Goal: Task Accomplishment & Management: Manage account settings

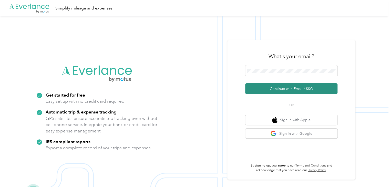
click at [289, 90] on button "Continue with Email / SSO" at bounding box center [291, 88] width 92 height 11
click at [285, 92] on button "Continue with Email / SSO" at bounding box center [291, 88] width 92 height 11
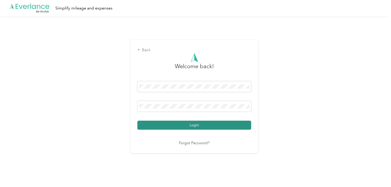
click at [182, 124] on button "Login" at bounding box center [194, 125] width 114 height 9
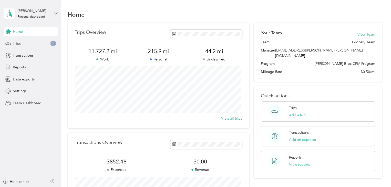
click at [157, 52] on span "215.9 mi" at bounding box center [158, 51] width 56 height 7
click at [154, 60] on p "Personal" at bounding box center [158, 59] width 56 height 5
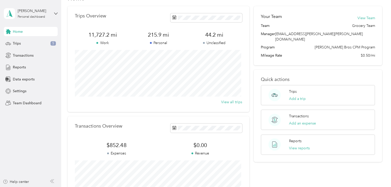
scroll to position [10, 0]
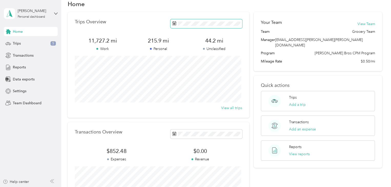
click at [173, 25] on icon at bounding box center [174, 23] width 4 height 4
drag, startPoint x: 173, startPoint y: 25, endPoint x: 142, endPoint y: 20, distance: 30.6
click at [142, 20] on div "Trips Overview" at bounding box center [158, 23] width 167 height 9
click at [56, 12] on icon at bounding box center [56, 14] width 4 height 4
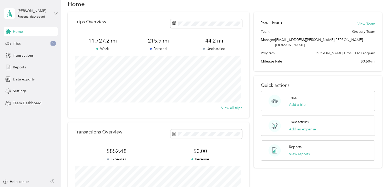
click at [36, 120] on aside "Rich Hollingshead Personal dashboard Home Trips 5 Transactions Reports Data exp…" at bounding box center [30, 93] width 61 height 187
click at [55, 16] on div "Rich Hollingshead Personal dashboard" at bounding box center [31, 14] width 54 height 18
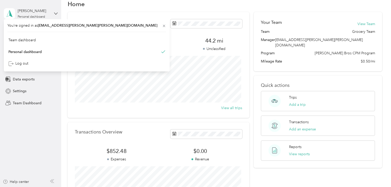
click at [55, 16] on div "Rich Hollingshead Personal dashboard" at bounding box center [31, 14] width 54 height 18
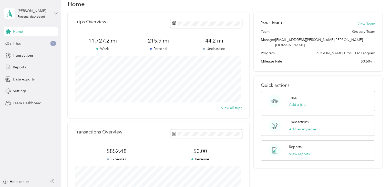
click at [56, 12] on icon at bounding box center [56, 14] width 4 height 4
click at [39, 54] on div "Personal dashboard" at bounding box center [24, 50] width 33 height 5
click at [18, 102] on span "Team Dashboard" at bounding box center [27, 102] width 29 height 5
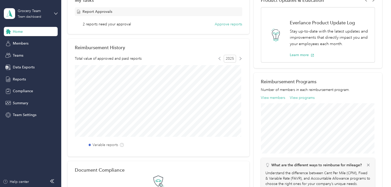
scroll to position [82, 0]
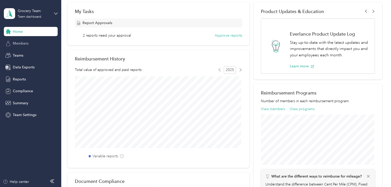
click at [20, 44] on span "Members" at bounding box center [21, 43] width 16 height 5
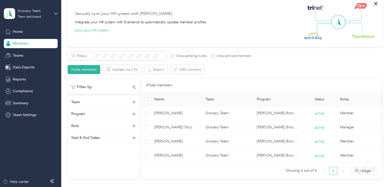
scroll to position [46, 0]
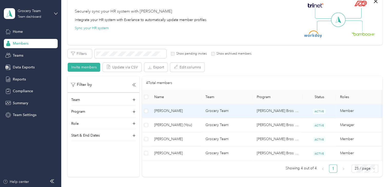
click at [171, 110] on span "[PERSON_NAME]" at bounding box center [175, 111] width 43 height 6
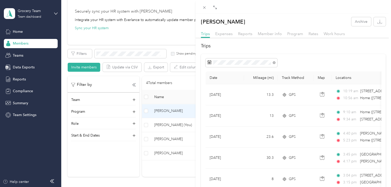
click at [133, 83] on div "Christopher Hasse Archive Trips Expenses Reports Member info Program Rates Work…" at bounding box center [195, 93] width 391 height 187
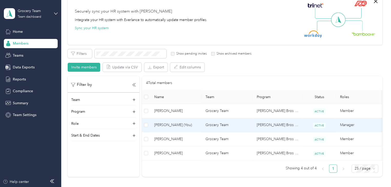
click at [175, 125] on span "Rich Hollingshead (You)" at bounding box center [175, 125] width 43 height 6
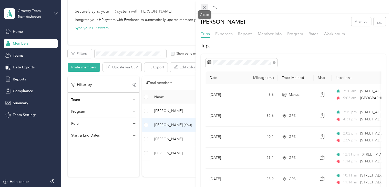
click at [203, 7] on icon at bounding box center [204, 7] width 4 height 4
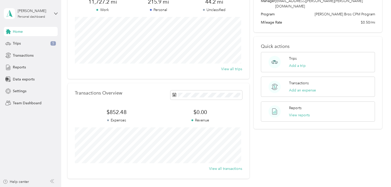
scroll to position [50, 0]
click at [293, 112] on button "View reports" at bounding box center [299, 114] width 21 height 5
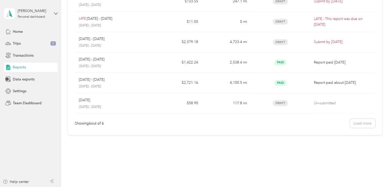
scroll to position [63, 0]
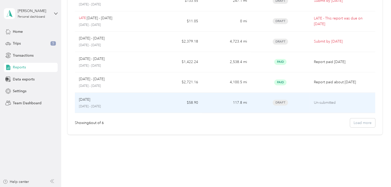
click at [86, 104] on p "June 1 - 30, 2025" at bounding box center [114, 106] width 70 height 5
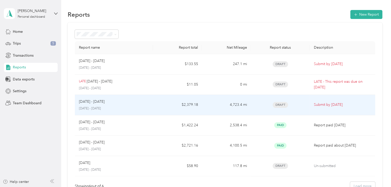
click at [97, 104] on p "[DATE] - [DATE]" at bounding box center [92, 102] width 26 height 6
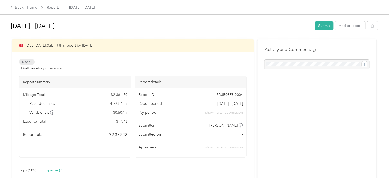
click at [51, 170] on div "Expense (2)" at bounding box center [53, 170] width 19 height 6
click at [25, 167] on div "Trips (105)" at bounding box center [27, 170] width 17 height 6
click at [48, 169] on div "Expense (2)" at bounding box center [53, 170] width 19 height 6
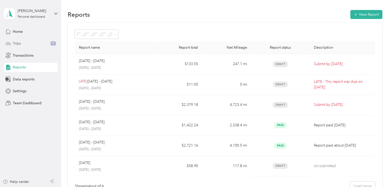
click at [18, 45] on span "Trips" at bounding box center [17, 43] width 8 height 5
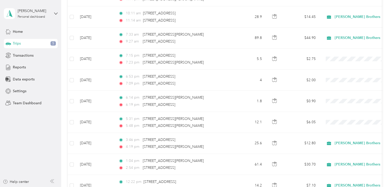
scroll to position [201, 0]
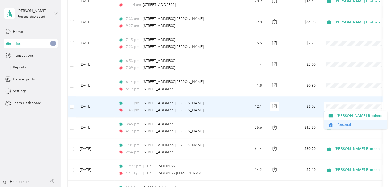
click at [347, 120] on li "Personal" at bounding box center [356, 124] width 64 height 9
click at [348, 107] on span "Personal" at bounding box center [357, 107] width 47 height 6
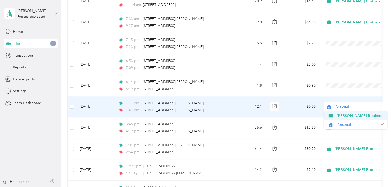
click at [353, 117] on span "[PERSON_NAME] Brothers" at bounding box center [359, 115] width 47 height 5
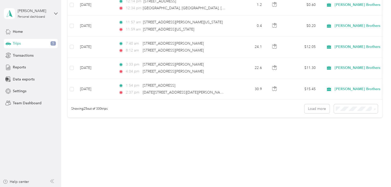
scroll to position [517, 0]
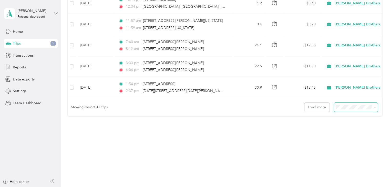
click at [373, 107] on icon at bounding box center [374, 107] width 2 height 2
click at [359, 134] on div "100 per load" at bounding box center [354, 134] width 37 height 5
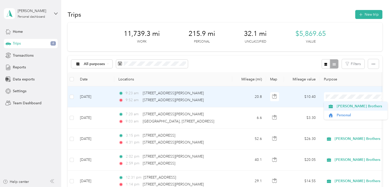
click at [349, 110] on li "[PERSON_NAME] Brothers" at bounding box center [356, 106] width 64 height 9
click at [350, 104] on span "[PERSON_NAME] Brothers" at bounding box center [359, 105] width 47 height 5
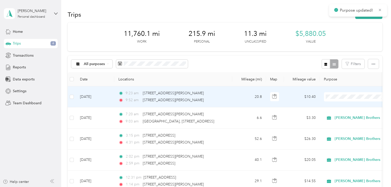
click at [355, 14] on div "Purpose updated!" at bounding box center [358, 10] width 58 height 13
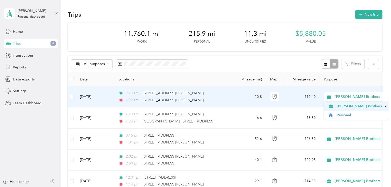
click at [353, 105] on span "[PERSON_NAME] Brothers" at bounding box center [359, 105] width 46 height 5
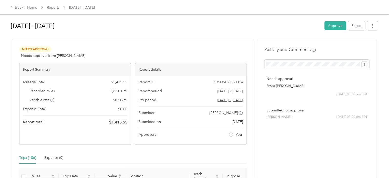
click at [215, 66] on div "Report details" at bounding box center [190, 69] width 111 height 13
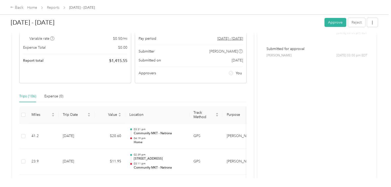
scroll to position [72, 0]
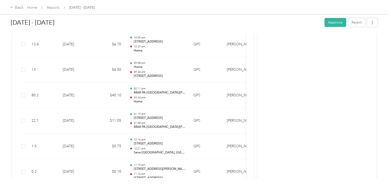
scroll to position [1882, 0]
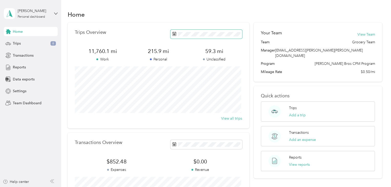
click at [173, 34] on icon at bounding box center [174, 34] width 4 height 4
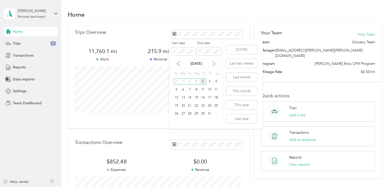
click at [214, 64] on icon at bounding box center [213, 63] width 5 height 5
click at [177, 65] on icon at bounding box center [178, 63] width 5 height 5
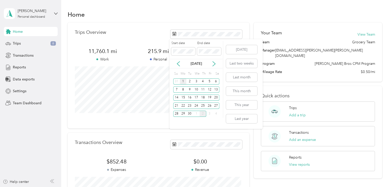
click at [183, 80] on div "1" at bounding box center [183, 81] width 7 height 6
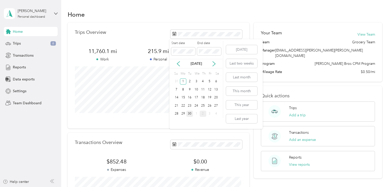
click at [191, 113] on div "30" at bounding box center [189, 114] width 7 height 6
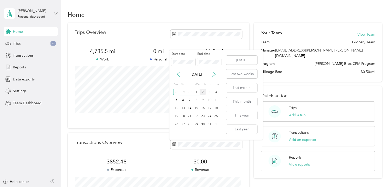
click at [177, 74] on icon at bounding box center [178, 74] width 3 height 5
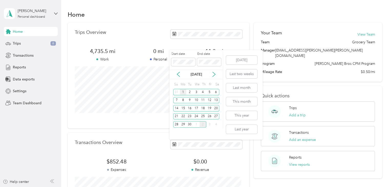
click at [183, 91] on div "1" at bounding box center [183, 92] width 7 height 6
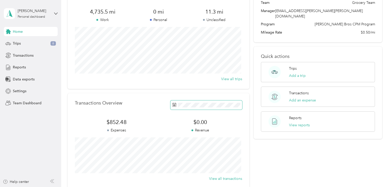
scroll to position [41, 0]
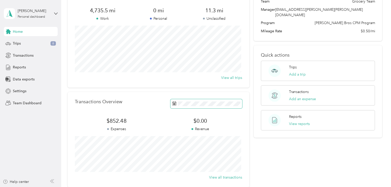
click at [173, 104] on icon at bounding box center [174, 103] width 4 height 4
click at [176, 104] on span at bounding box center [206, 103] width 72 height 9
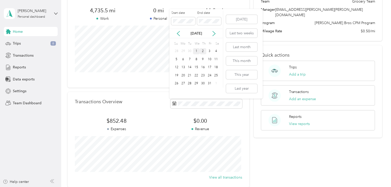
click at [196, 52] on div "1" at bounding box center [196, 51] width 7 height 6
click at [177, 32] on icon at bounding box center [178, 33] width 5 height 5
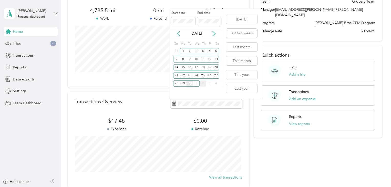
click at [189, 82] on div "30" at bounding box center [189, 83] width 7 height 6
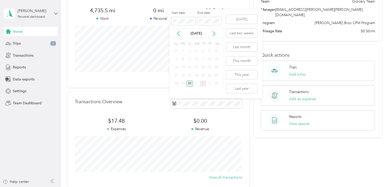
click at [191, 83] on div "30" at bounding box center [189, 83] width 7 height 6
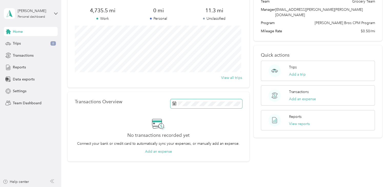
click at [174, 104] on icon at bounding box center [174, 103] width 4 height 4
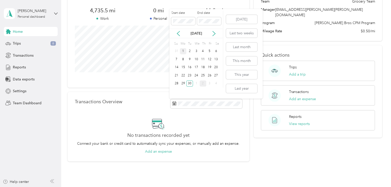
click at [183, 52] on div "1" at bounding box center [183, 51] width 7 height 6
click at [183, 50] on div "1" at bounding box center [183, 51] width 7 height 6
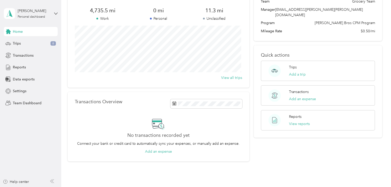
click at [183, 50] on div "1" at bounding box center [183, 51] width 7 height 6
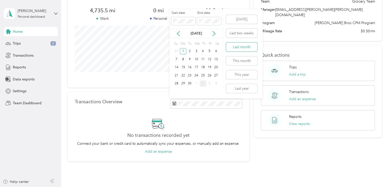
click at [235, 49] on button "Last month" at bounding box center [241, 47] width 31 height 9
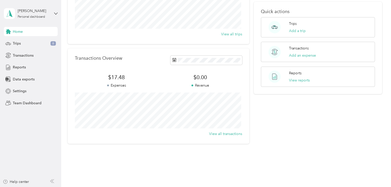
scroll to position [94, 0]
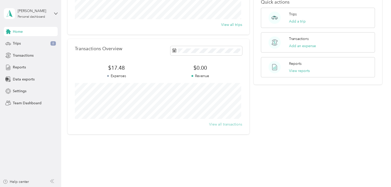
click at [219, 124] on button "View all transactions" at bounding box center [225, 124] width 33 height 5
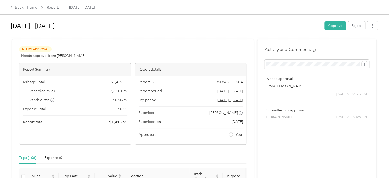
click at [23, 160] on div "Trips (106)" at bounding box center [27, 158] width 17 height 6
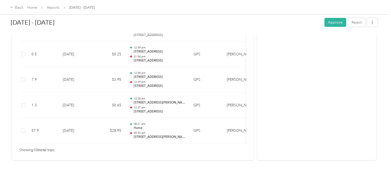
scroll to position [2592, 0]
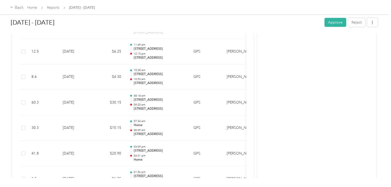
click at [382, 122] on div "[DATE] - [DATE] Approve Reject Needs Approval Needs approval from [PERSON_NAME]…" at bounding box center [194, 89] width 388 height 178
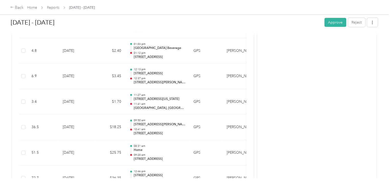
scroll to position [555, 0]
